Goal: Task Accomplishment & Management: Complete application form

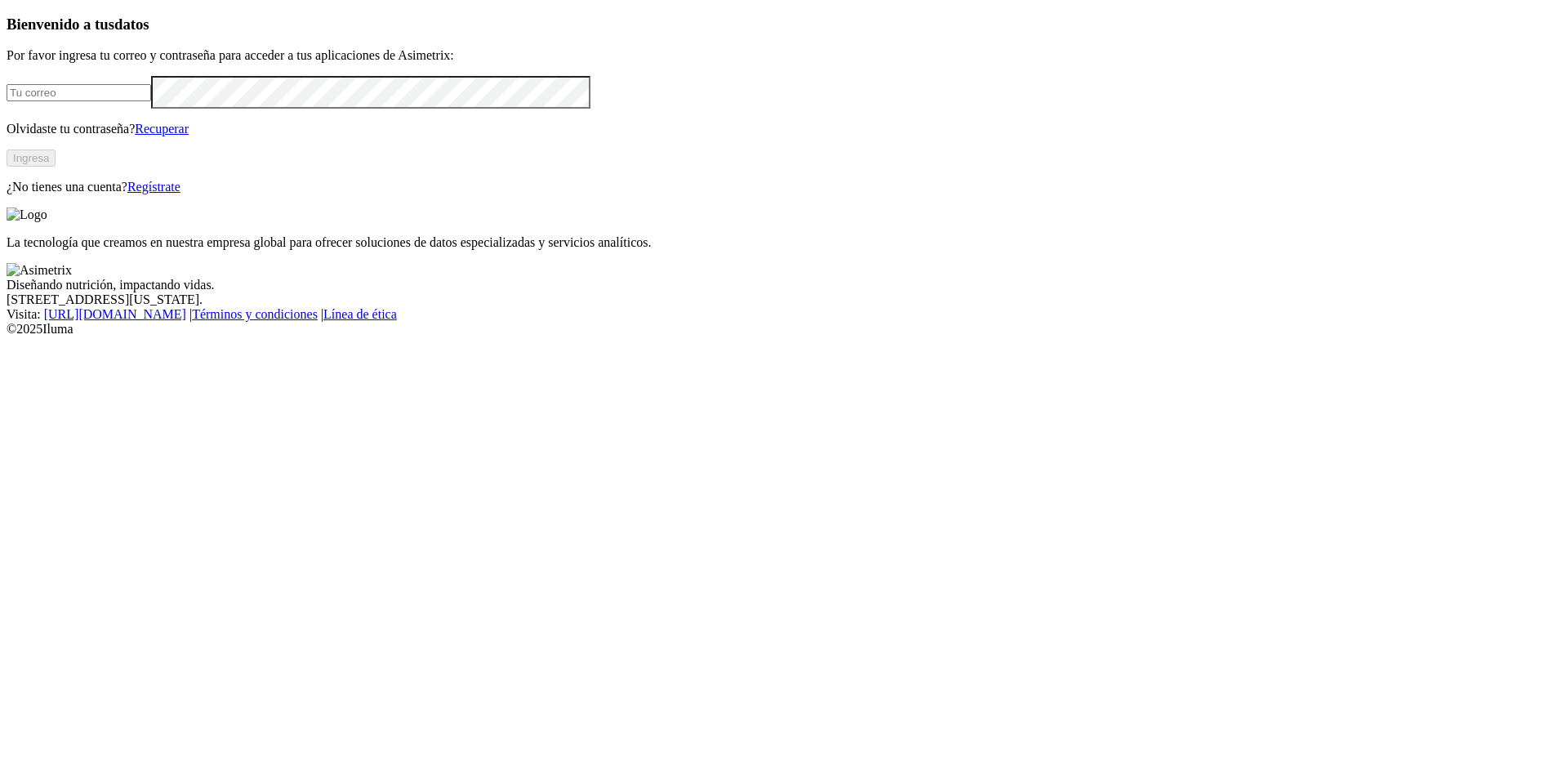
click at [151, 101] on input "email" at bounding box center [79, 93] width 145 height 18
paste input "[EMAIL_ADDRESS][DOMAIN_NAME]"
type input "[EMAIL_ADDRESS][DOMAIN_NAME]"
click at [181, 193] on link "Regístrate" at bounding box center [153, 187] width 53 height 14
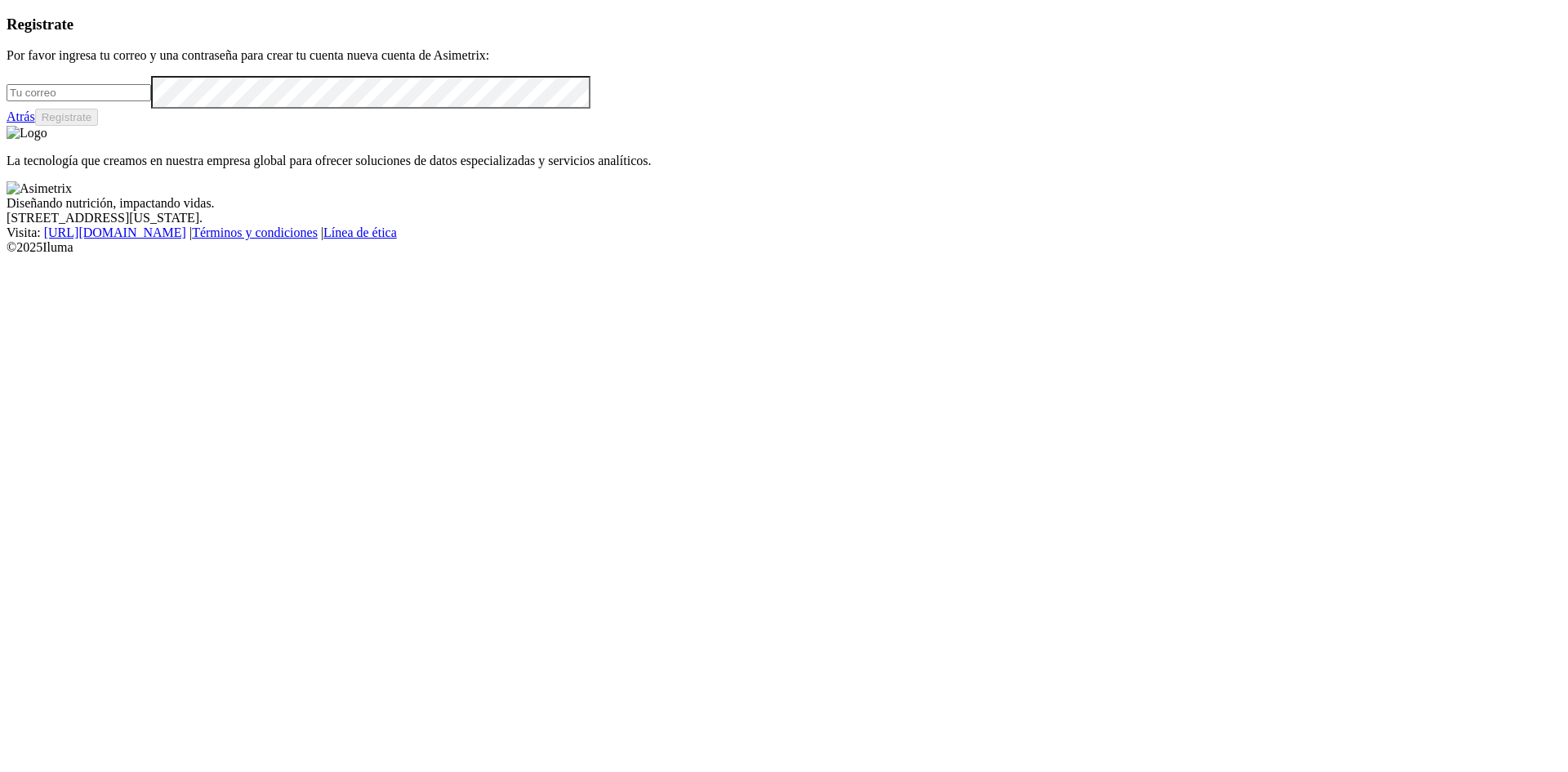
click at [151, 101] on input "email" at bounding box center [79, 93] width 145 height 18
paste input "[EMAIL_ADDRESS][DOMAIN_NAME]"
type input "[EMAIL_ADDRESS][DOMAIN_NAME]"
click at [99, 125] on button "Regístrate" at bounding box center [67, 117] width 64 height 18
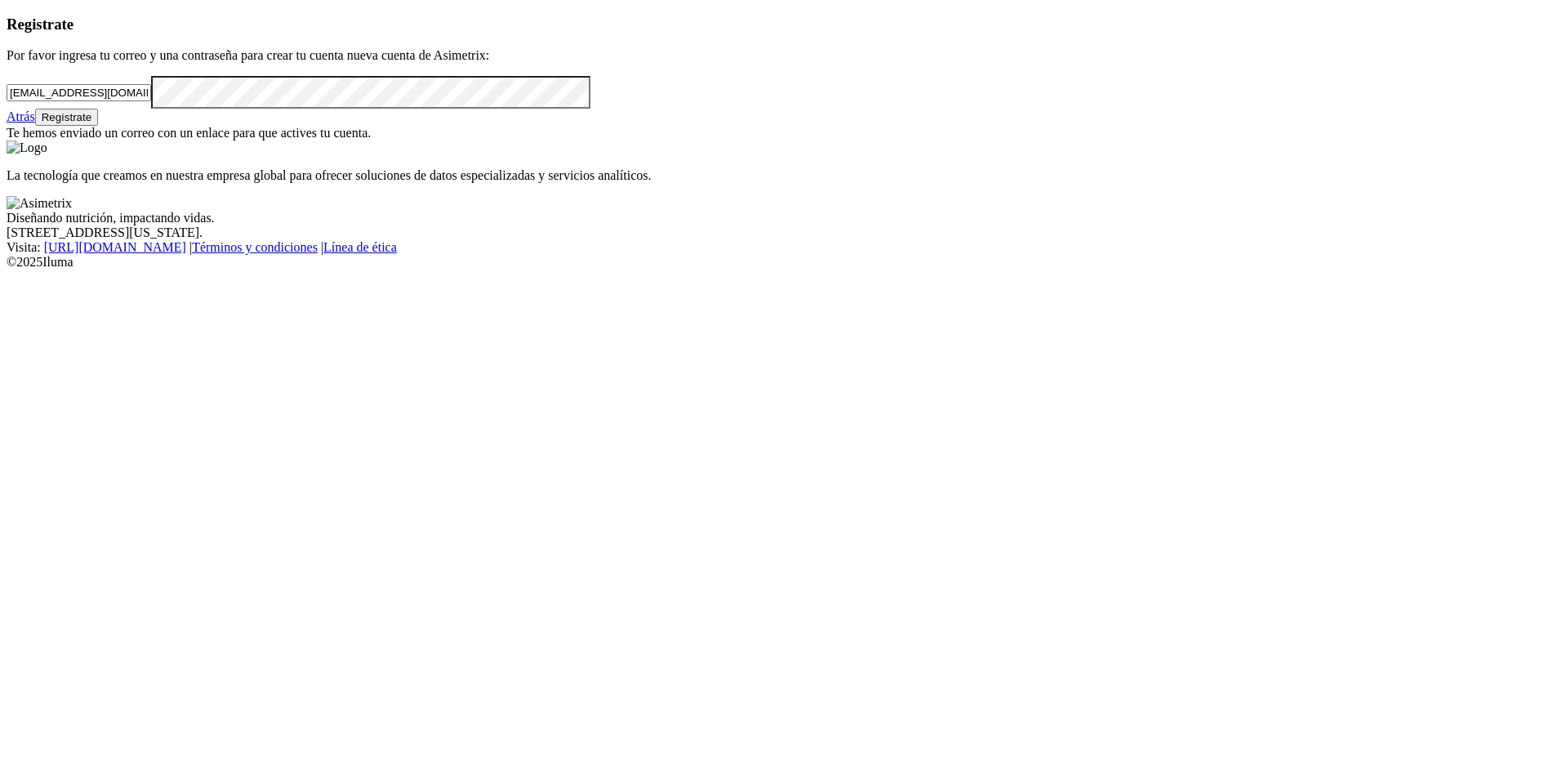
drag, startPoint x: 362, startPoint y: 233, endPoint x: 96, endPoint y: 232, distance: 266.0
click at [96, 101] on input "[EMAIL_ADDRESS][DOMAIN_NAME]" at bounding box center [79, 93] width 145 height 18
